Goal: Information Seeking & Learning: Learn about a topic

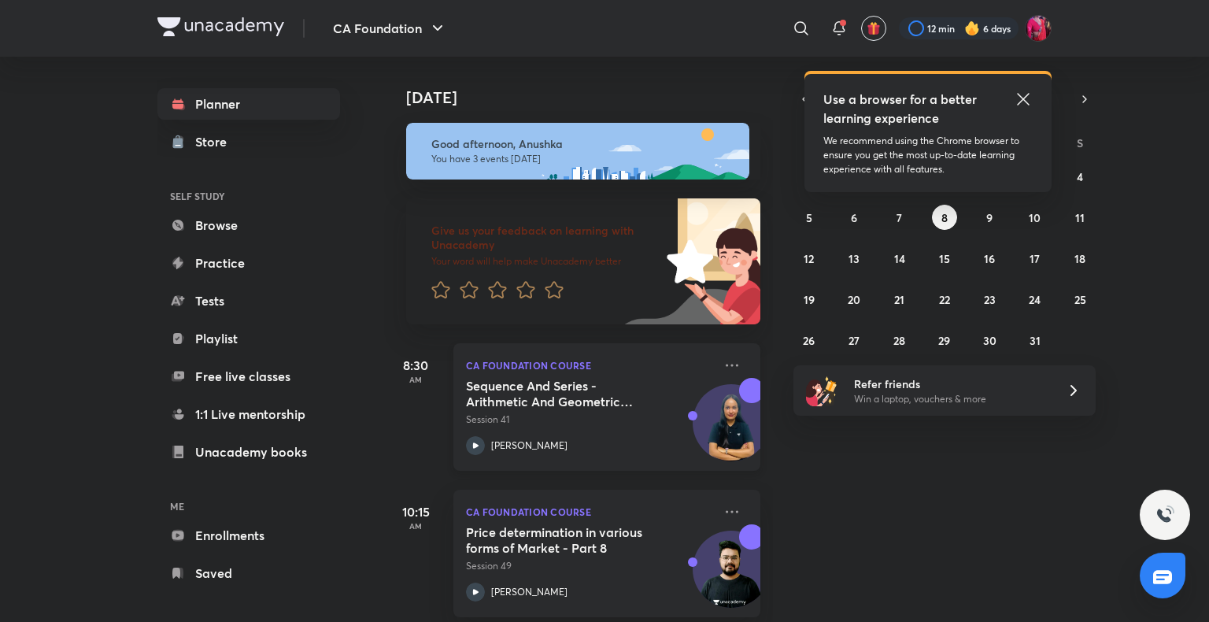
scroll to position [166, 0]
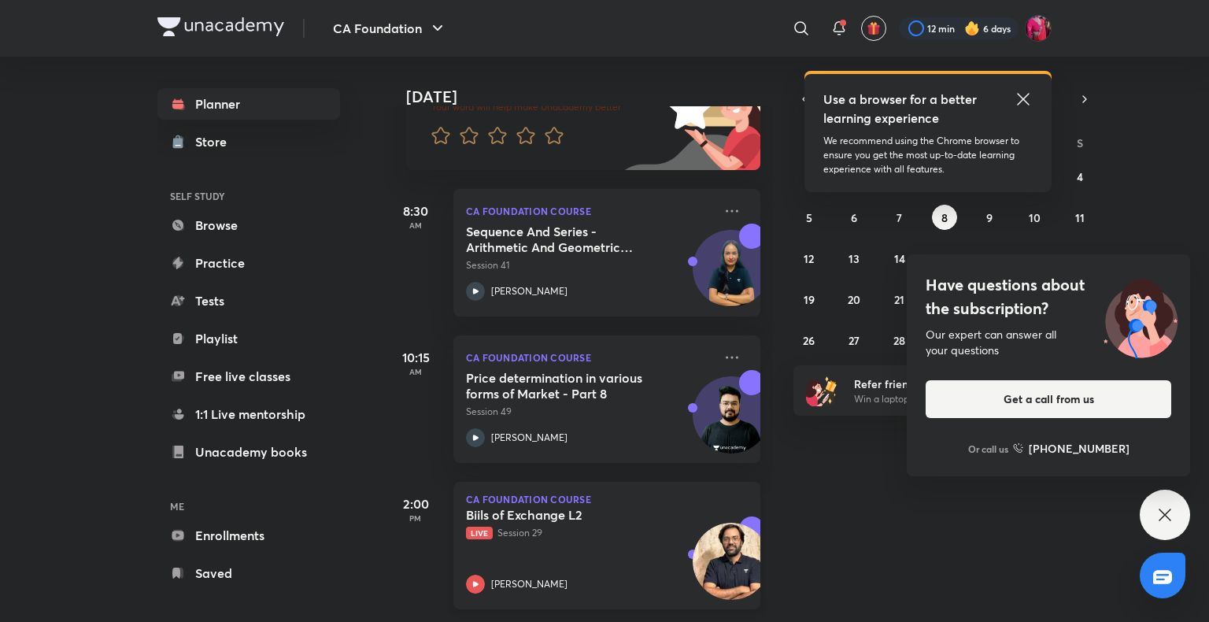
click at [476, 574] on icon at bounding box center [475, 583] width 19 height 19
